Goal: Task Accomplishment & Management: Use online tool/utility

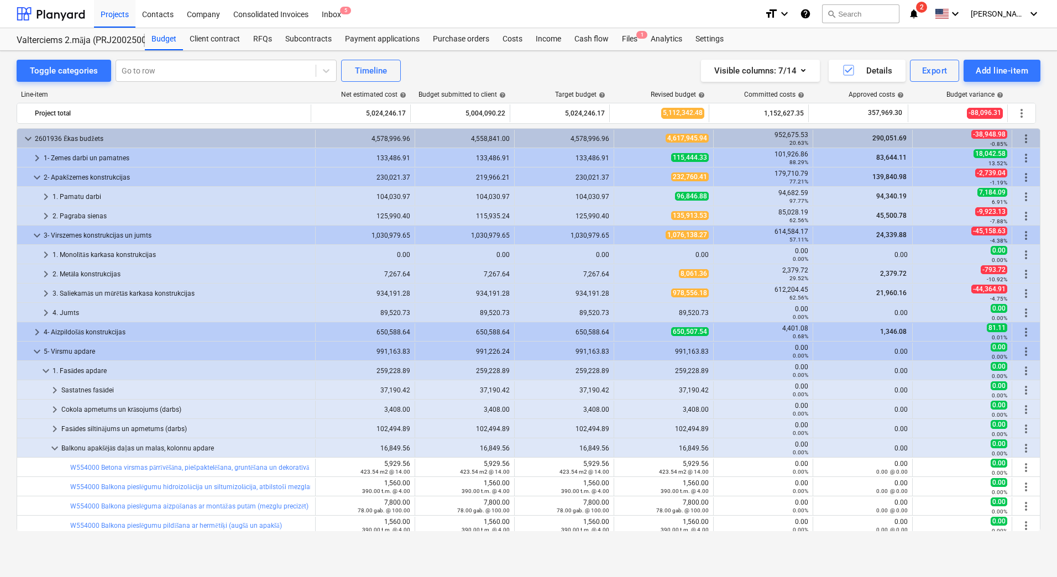
scroll to position [221, 0]
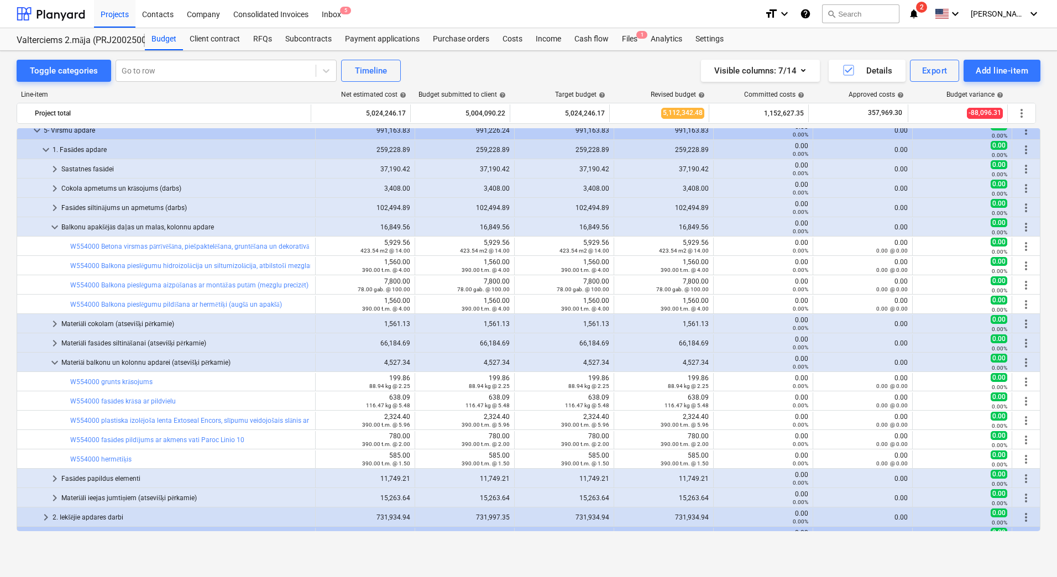
click at [8, 240] on div "Toggle categories Go to row Timeline Visible columns : 7/14 Details Export Add …" at bounding box center [528, 302] width 1057 height 503
click at [199, 550] on div "Toggle categories Go to row Timeline Visible columns : 7/14 Details Export Add …" at bounding box center [528, 302] width 1057 height 503
click at [7, 289] on div "Toggle categories Go to row Timeline Visible columns : 7/14 Details Export Add …" at bounding box center [528, 302] width 1057 height 503
click at [361, 547] on div "Toggle categories Go to row Timeline Visible columns : 7/14 Details Export Add …" at bounding box center [528, 302] width 1057 height 503
click at [594, 547] on div "Toggle categories Go to row Timeline Visible columns : 7/14 Details Export Add …" at bounding box center [528, 302] width 1057 height 503
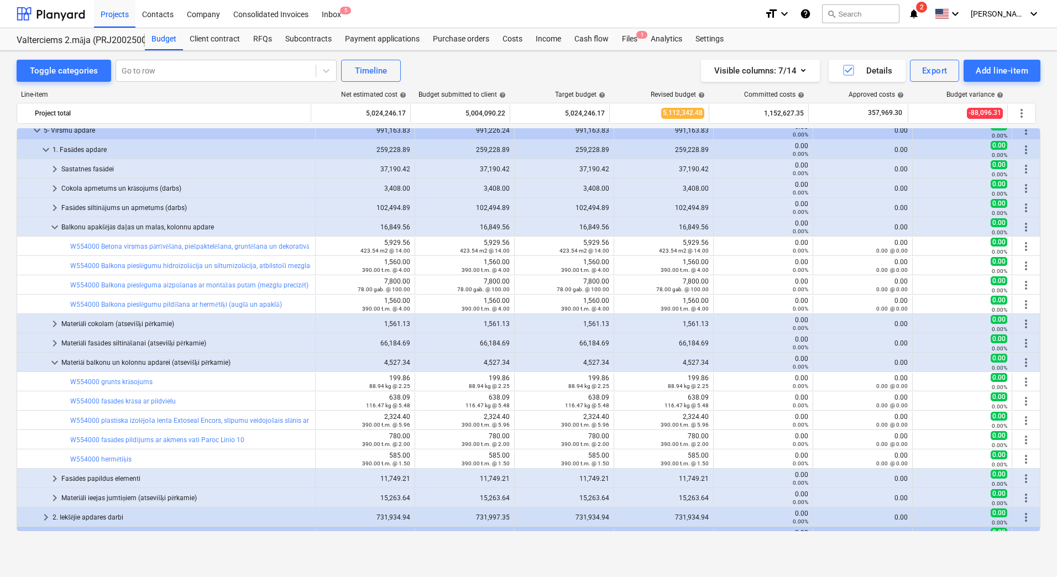
click at [6, 305] on div "Toggle categories Go to row Timeline Visible columns : 7/14 Details Export Add …" at bounding box center [528, 302] width 1057 height 503
click at [13, 310] on div "Toggle categories Go to row Timeline Visible columns : 7/14 Details Export Add …" at bounding box center [528, 302] width 1057 height 503
click at [621, 70] on div "Visible columns : 7/14 Details Export Add line-item" at bounding box center [797, 71] width 488 height 22
click at [546, 67] on div "Toggle categories Go to row Timeline Visible columns : 7/14 Details Export Add …" at bounding box center [529, 71] width 1024 height 22
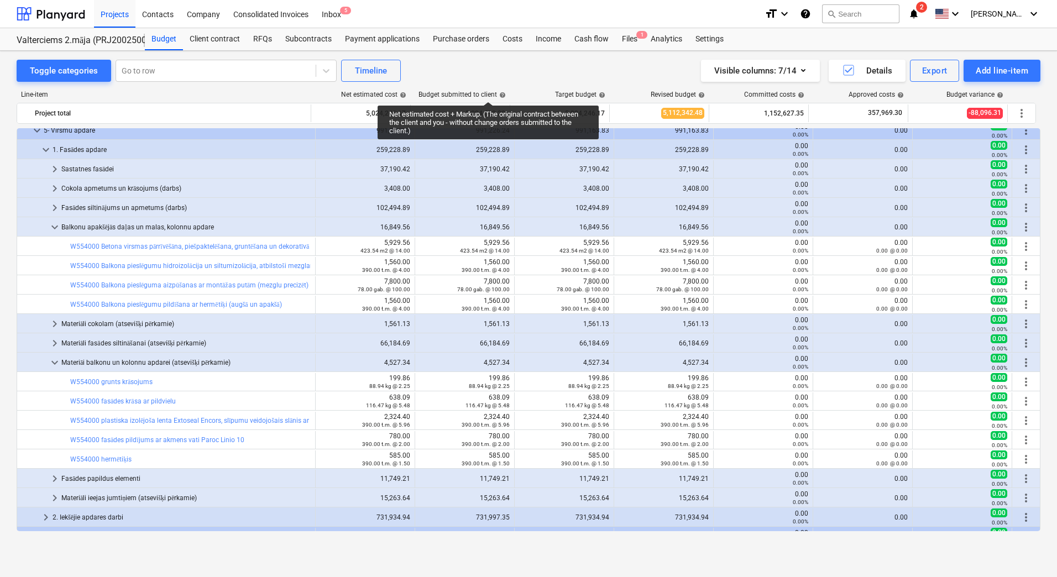
click at [493, 82] on div "Line-item Net estimated cost help Budget submitted to client help Target budget…" at bounding box center [529, 313] width 1024 height 463
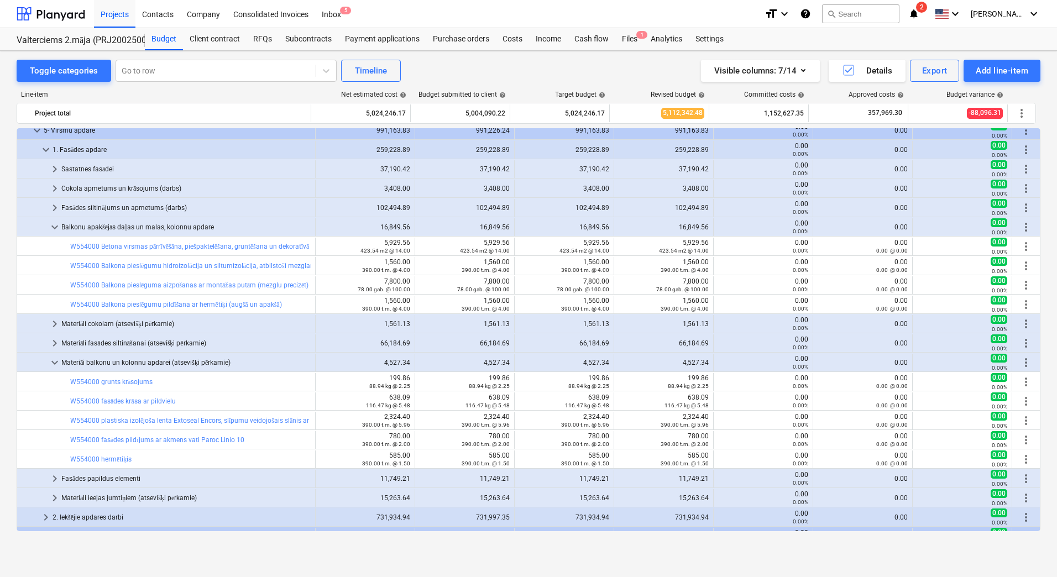
click at [521, 62] on div "Toggle categories Go to row Timeline Visible columns : 7/14 Details Export Add …" at bounding box center [529, 71] width 1024 height 22
click at [519, 65] on div "Toggle categories Go to row Timeline Visible columns : 7/14 Details Export Add …" at bounding box center [529, 71] width 1024 height 22
click at [12, 266] on div "Toggle categories Go to row Timeline Visible columns : 7/14 Details Export Add …" at bounding box center [528, 302] width 1057 height 503
click at [9, 267] on div "Toggle categories Go to row Timeline Visible columns : 7/14 Details Export Add …" at bounding box center [528, 302] width 1057 height 503
click at [112, 546] on div "Toggle categories Go to row Timeline Visible columns : 7/14 Details Export Add …" at bounding box center [528, 302] width 1057 height 503
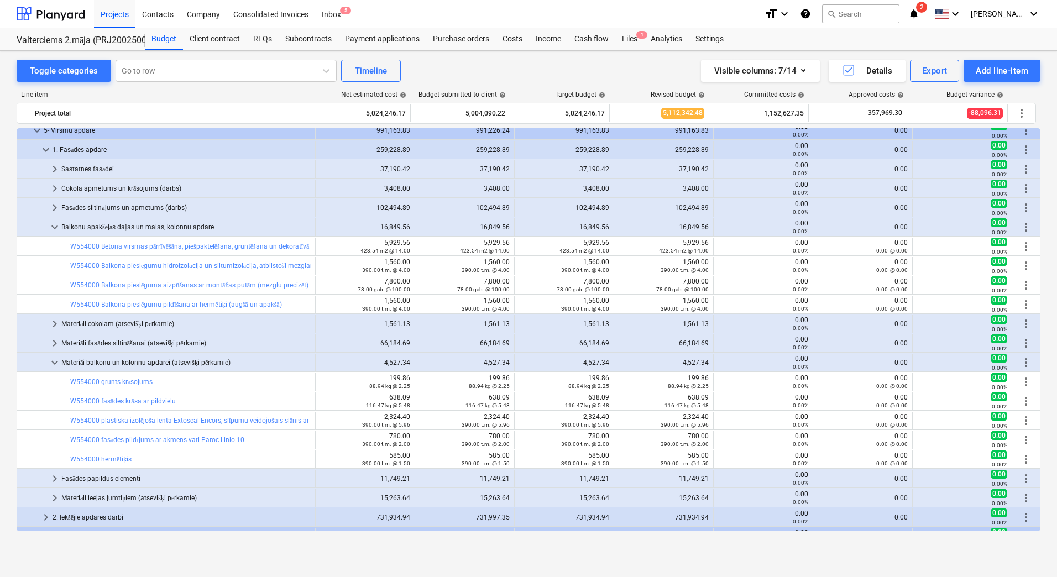
click at [570, 538] on div "Line-item Net estimated cost help Budget submitted to client help Target budget…" at bounding box center [529, 313] width 1024 height 463
drag, startPoint x: 458, startPoint y: 71, endPoint x: 452, endPoint y: 101, distance: 30.9
click at [458, 71] on div "Toggle categories Go to row Timeline Visible columns : 7/14 Details Export Add …" at bounding box center [529, 71] width 1024 height 22
click at [458, 75] on div "Toggle categories Go to row Timeline Visible columns : 7/14 Details Export Add …" at bounding box center [529, 71] width 1024 height 22
